Goal: Transaction & Acquisition: Purchase product/service

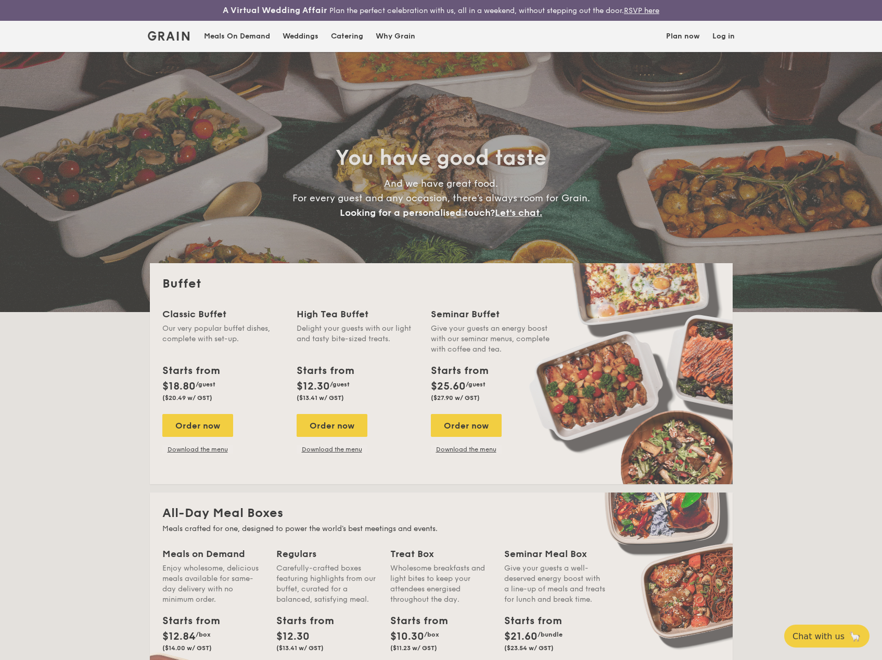
select select
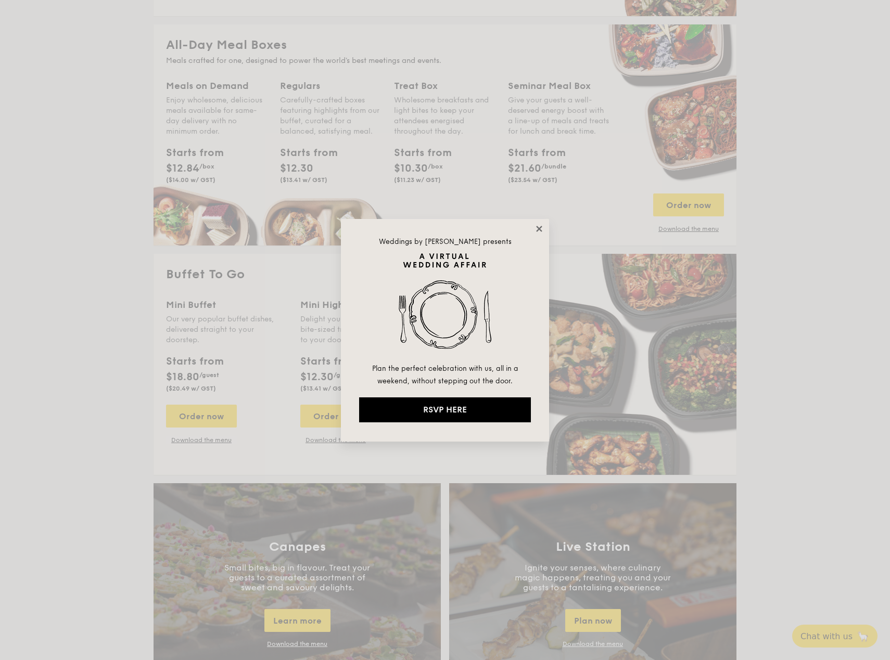
click at [539, 228] on icon at bounding box center [539, 229] width 6 height 6
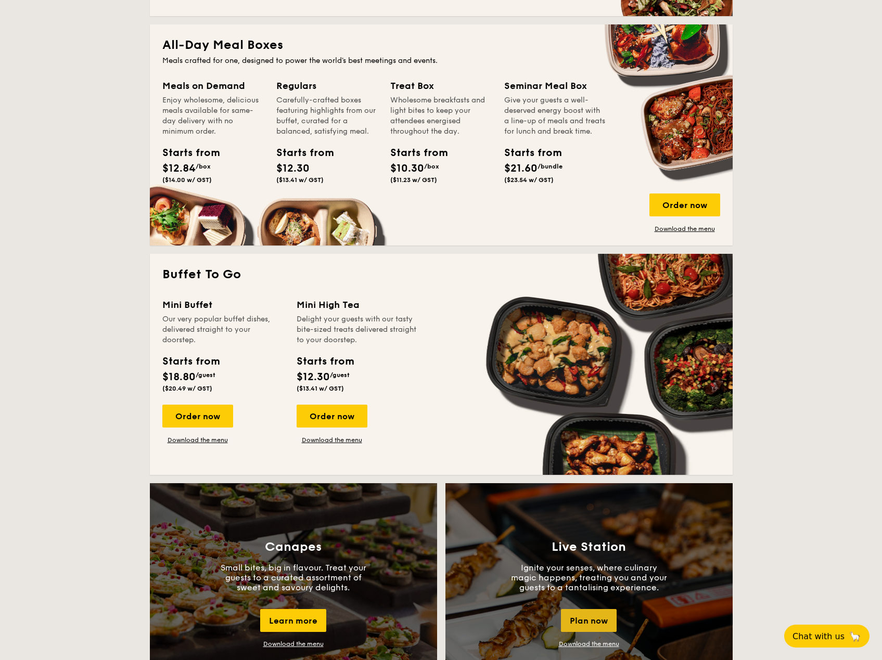
click at [588, 621] on div "Plan now" at bounding box center [589, 620] width 56 height 23
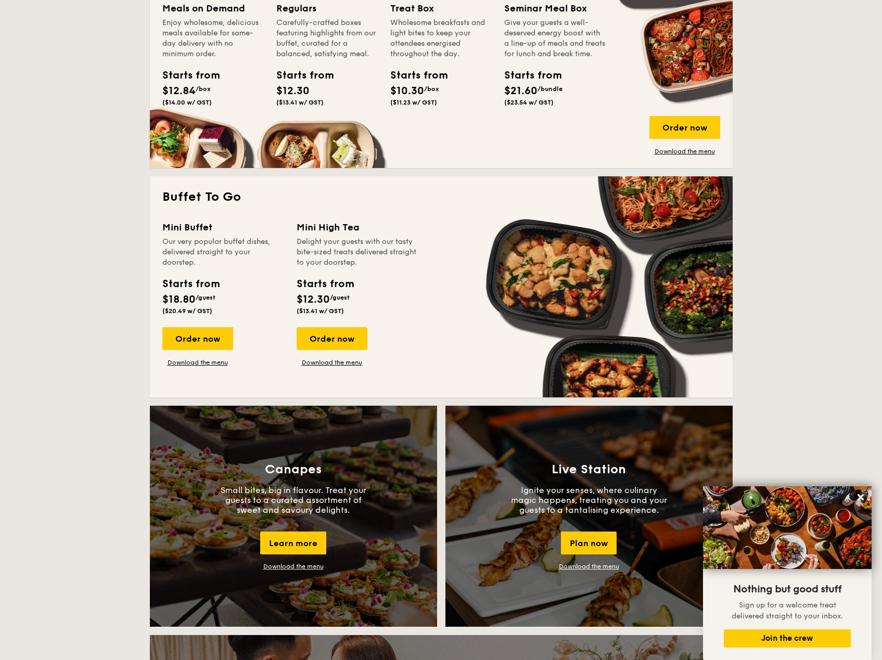
scroll to position [338, 0]
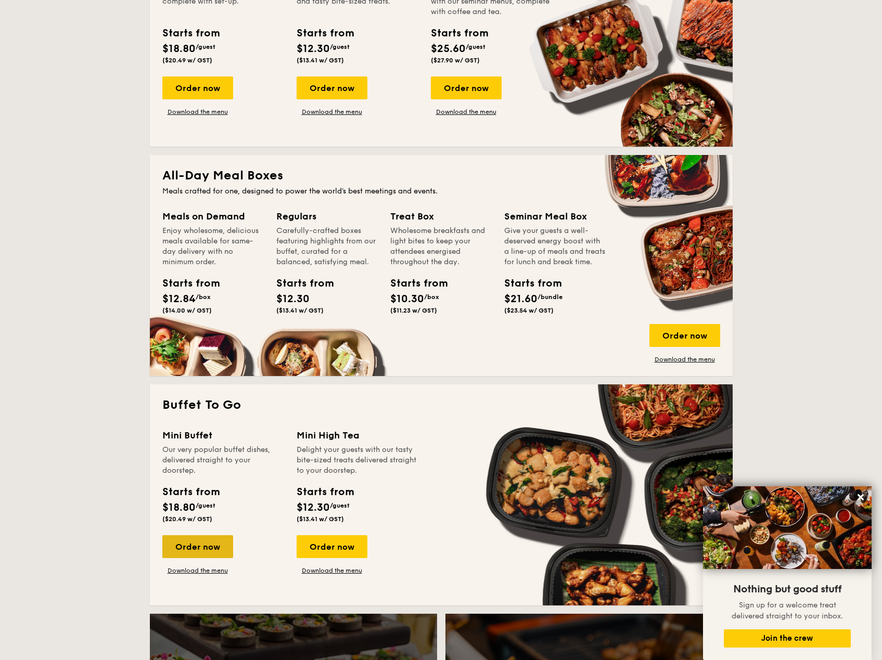
click at [208, 550] on div "Order now" at bounding box center [197, 547] width 71 height 23
